Goal: Information Seeking & Learning: Find specific page/section

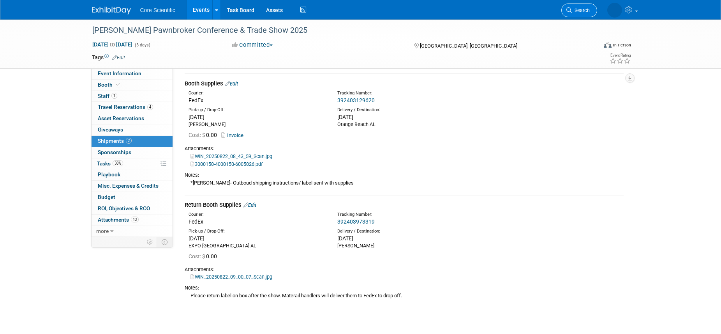
click at [582, 12] on span "Search" at bounding box center [581, 10] width 18 height 6
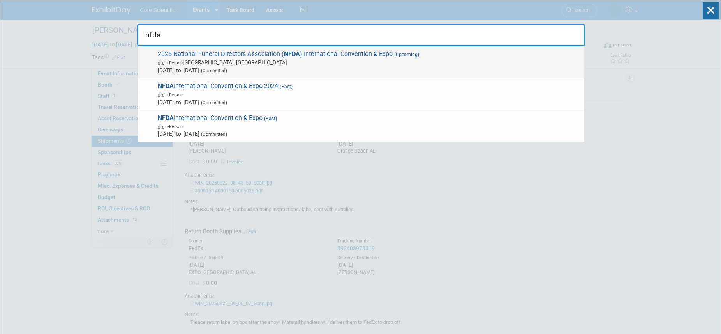
type input "nfda"
click at [240, 56] on span "2025 National Funeral Directors Association ( NFDA ) International Convention &…" at bounding box center [367, 62] width 425 height 24
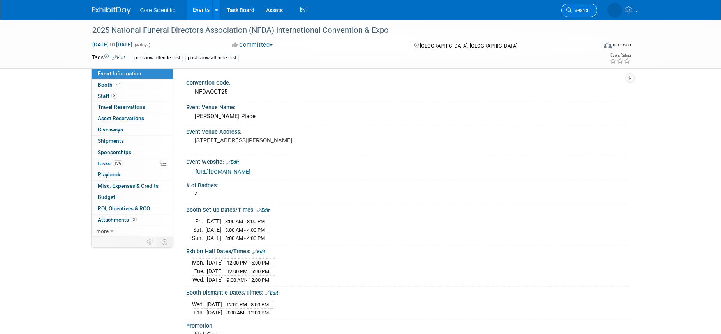
click at [571, 8] on icon at bounding box center [568, 9] width 5 height 5
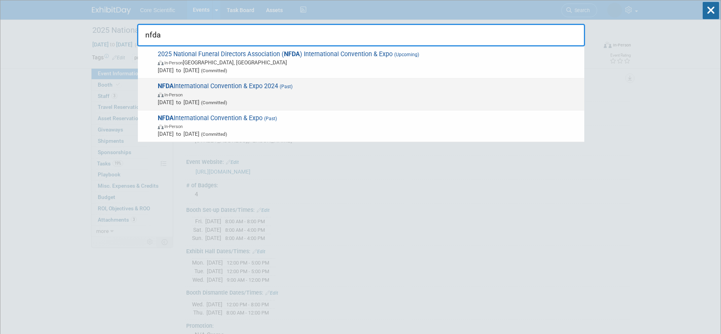
type input "nfda"
click at [357, 85] on span "NFDA International Convention & Expo 2024 (Past) In-Person Oct 20, 2024 to Oct …" at bounding box center [367, 94] width 425 height 24
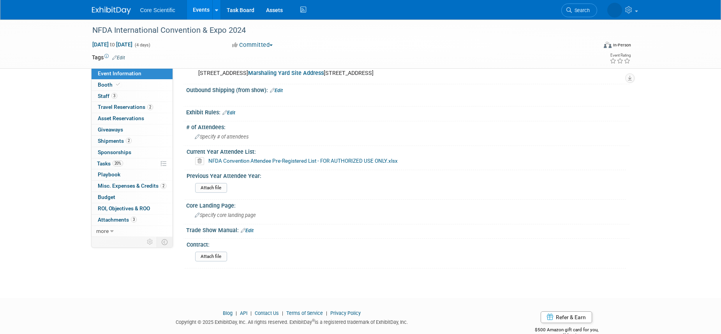
scroll to position [709, 0]
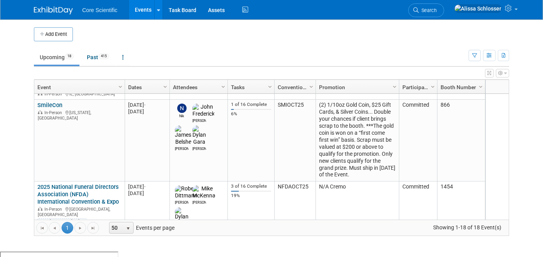
scroll to position [244, 0]
